Goal: Transaction & Acquisition: Subscribe to service/newsletter

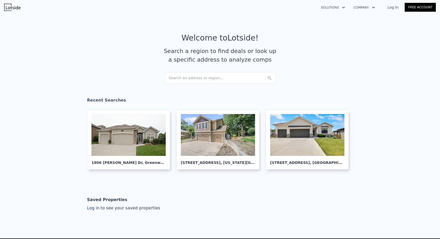
click at [197, 79] on div "Search an address or region..." at bounding box center [219, 77] width 111 height 11
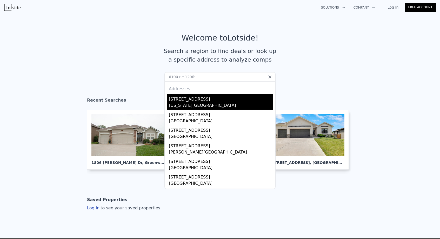
type input "6100 ne 120th"
click at [191, 103] on div "[US_STATE][GEOGRAPHIC_DATA]" at bounding box center [221, 105] width 104 height 7
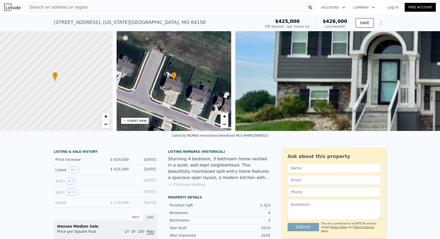
scroll to position [0, 2]
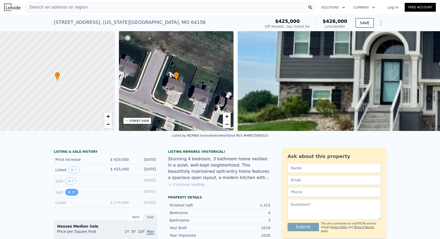
click at [72, 189] on button "37" at bounding box center [71, 192] width 13 height 7
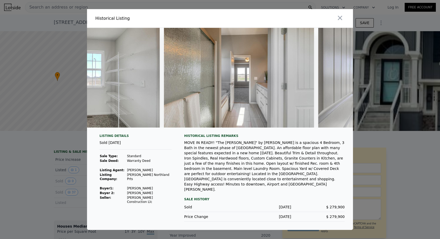
scroll to position [0, 5388]
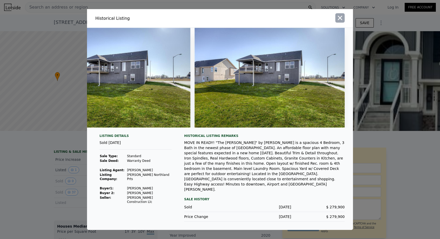
click at [339, 23] on button "button" at bounding box center [339, 17] width 9 height 9
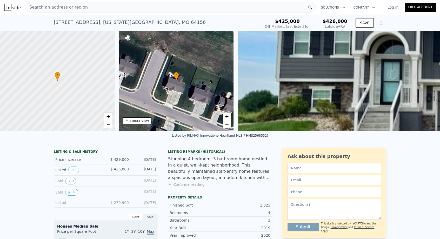
click at [132, 5] on div "Search an address or region" at bounding box center [170, 7] width 291 height 10
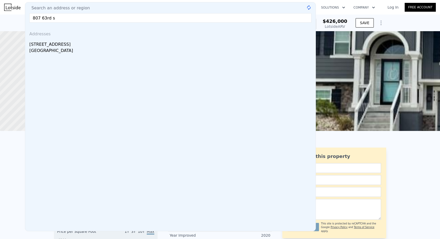
type input "[STREET_ADDRESS]"
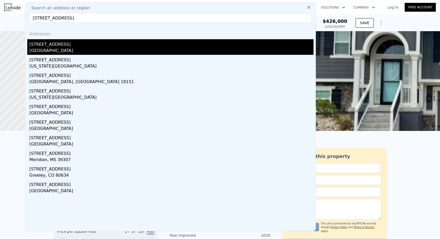
drag, startPoint x: 132, startPoint y: 5, endPoint x: 108, endPoint y: 49, distance: 49.6
click at [108, 49] on div "[GEOGRAPHIC_DATA]" at bounding box center [171, 50] width 284 height 7
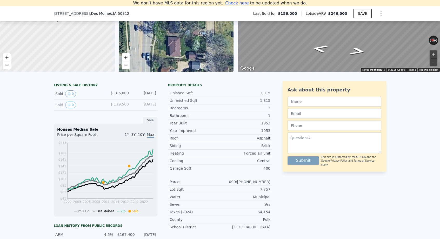
scroll to position [55, 0]
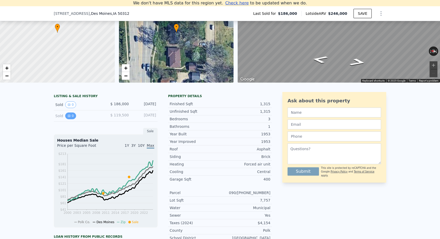
click at [71, 117] on button "0" at bounding box center [70, 115] width 11 height 7
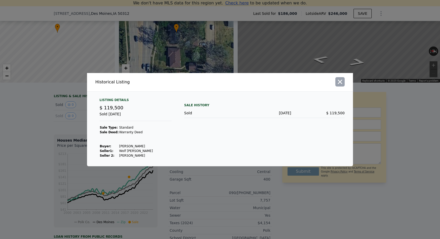
click at [338, 83] on icon "button" at bounding box center [339, 81] width 7 height 7
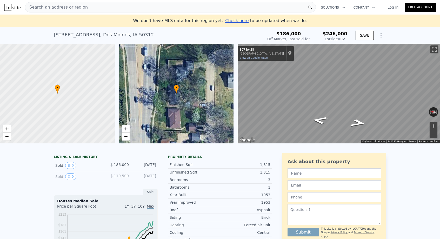
scroll to position [0, 0]
click at [414, 6] on link "Free Account" at bounding box center [419, 7] width 31 height 9
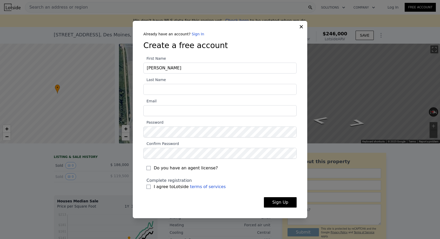
type input "[PERSON_NAME]"
type input "[EMAIL_ADDRESS][DOMAIN_NAME]"
click at [245, 183] on div "Complete registration I agree to Lotside terms of services" at bounding box center [219, 183] width 147 height 12
click at [150, 187] on input "I agree to Lotside terms of services" at bounding box center [148, 187] width 4 height 4
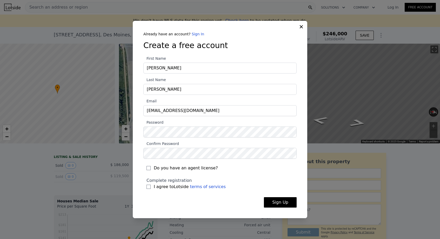
checkbox input "true"
click at [282, 202] on button "Sign Up" at bounding box center [280, 202] width 33 height 10
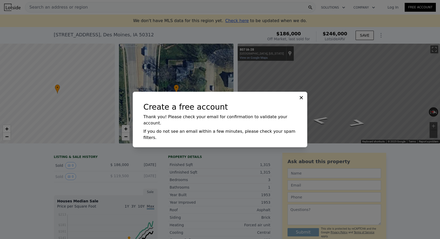
click at [302, 99] on icon at bounding box center [300, 97] width 3 height 3
